Goal: Information Seeking & Learning: Learn about a topic

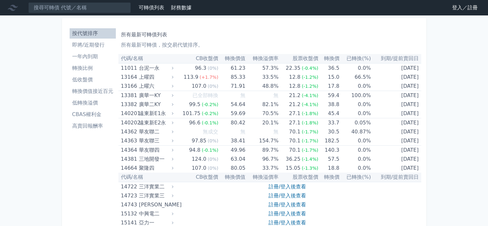
click at [465, 10] on link "登入／註冊" at bounding box center [465, 8] width 36 height 10
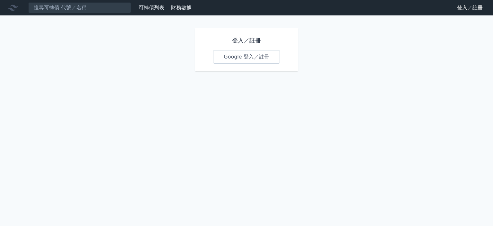
click at [267, 57] on link "Google 登入／註冊" at bounding box center [246, 56] width 67 height 13
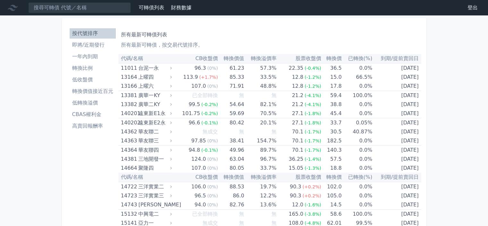
click at [102, 47] on li "即將/近期發行" at bounding box center [93, 45] width 46 height 8
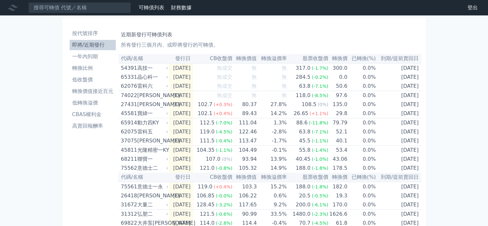
click at [90, 101] on li "低轉換溢價" at bounding box center [93, 103] width 46 height 8
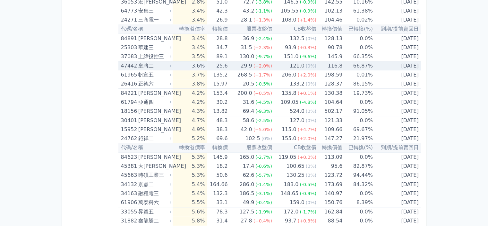
scroll to position [417, 0]
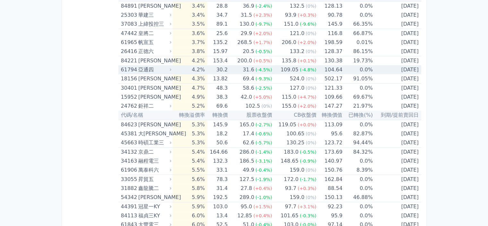
click at [274, 72] on td "109.05 (-4.8%)" at bounding box center [294, 69] width 44 height 9
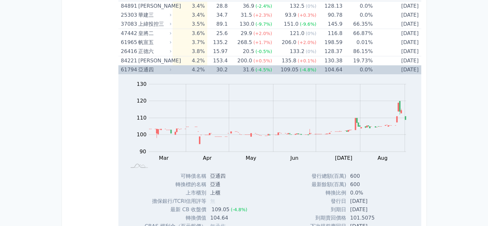
click at [274, 72] on td "109.05 (-4.8%)" at bounding box center [294, 69] width 44 height 9
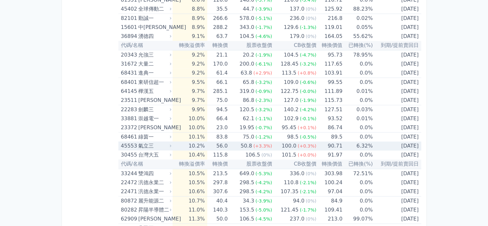
scroll to position [899, 0]
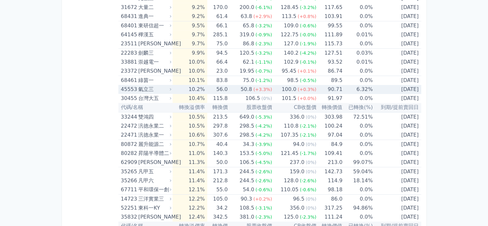
click at [311, 87] on span "(+0.3%)" at bounding box center [307, 89] width 19 height 5
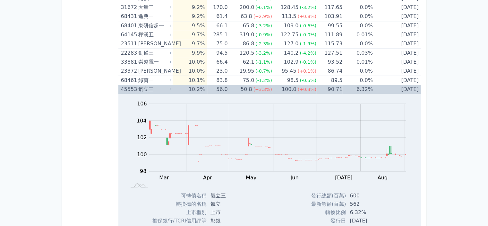
click at [311, 87] on span "(+0.3%)" at bounding box center [307, 89] width 19 height 5
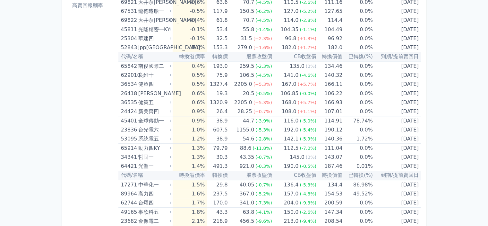
scroll to position [0, 0]
